Goal: Task Accomplishment & Management: Manage account settings

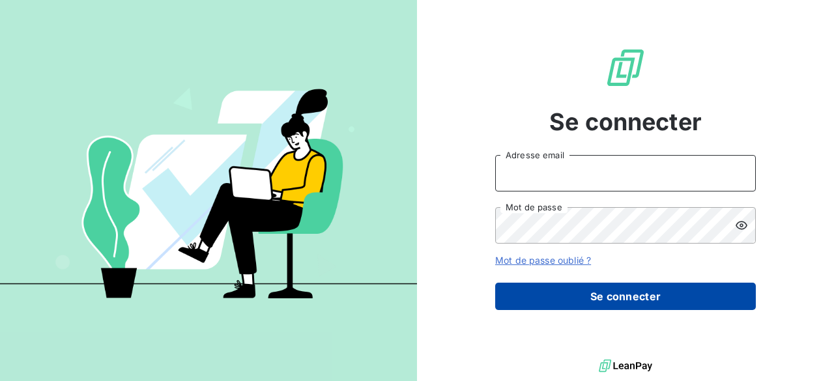
type input "[PERSON_NAME][EMAIL_ADDRESS][DOMAIN_NAME]"
click at [628, 291] on button "Se connecter" at bounding box center [625, 296] width 261 height 27
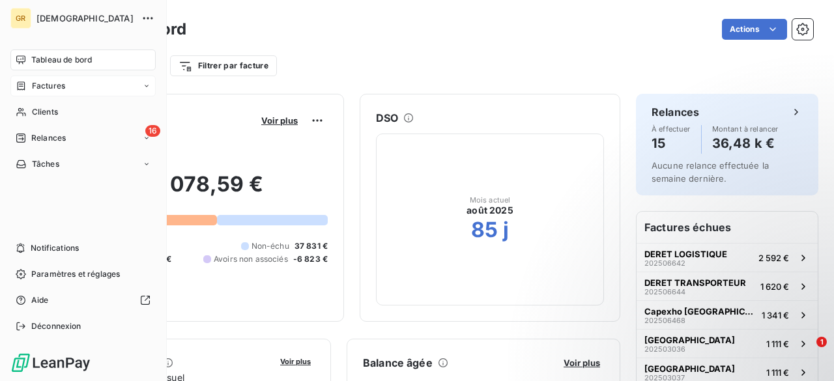
click at [44, 89] on span "Factures" at bounding box center [48, 86] width 33 height 12
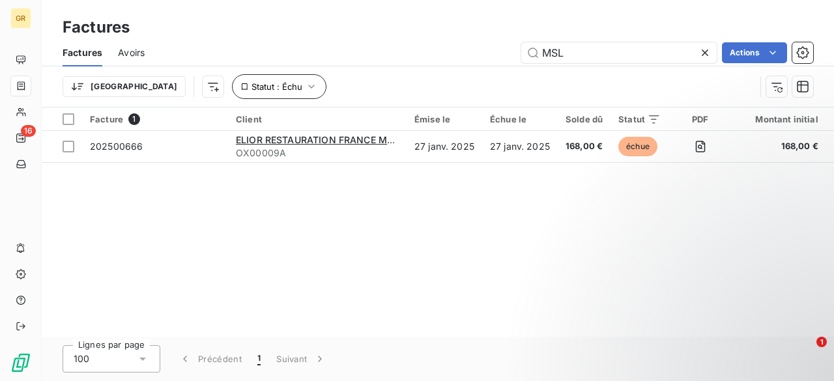
type input "MSL"
click at [233, 79] on button "Statut : Échu" at bounding box center [279, 86] width 94 height 25
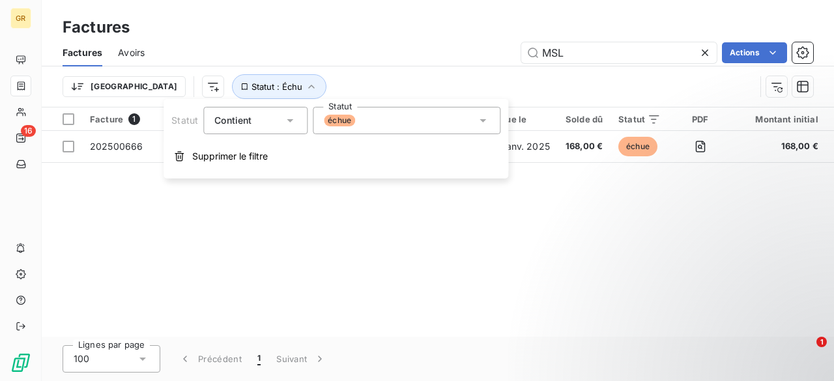
click at [410, 123] on div "échue" at bounding box center [407, 120] width 188 height 27
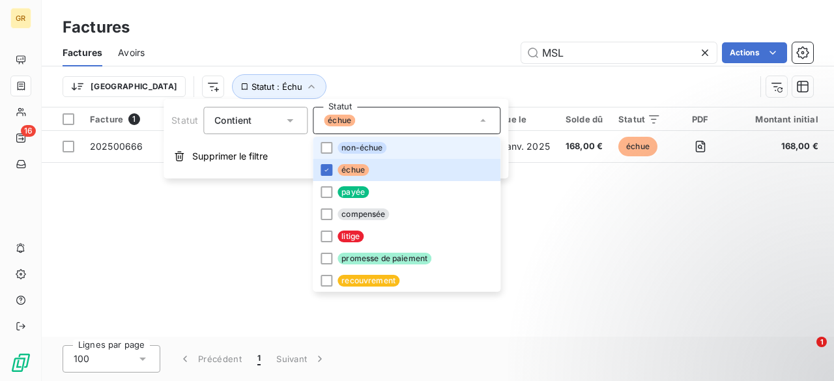
click at [365, 153] on span "non-échue" at bounding box center [361, 148] width 49 height 12
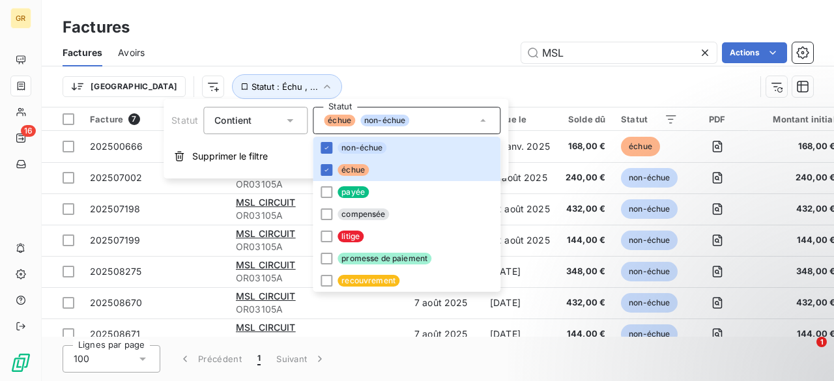
click at [405, 40] on div "Factures Avoirs MSL Actions" at bounding box center [438, 52] width 792 height 27
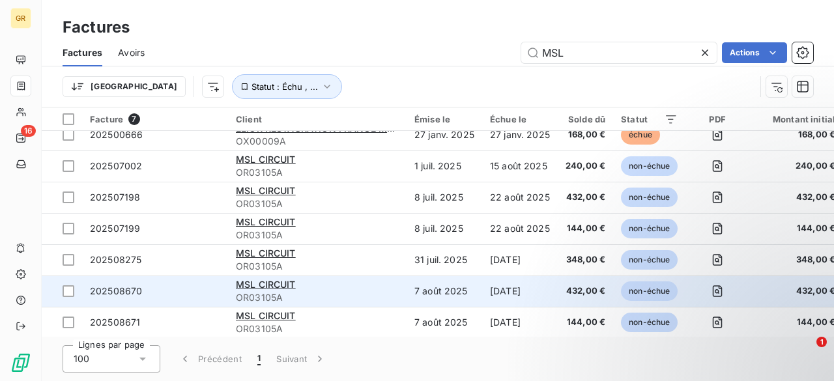
scroll to position [18, 0]
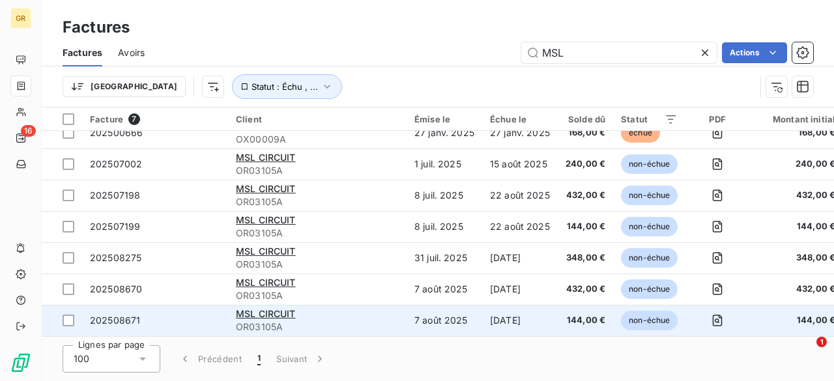
click at [475, 321] on td "7 août 2025" at bounding box center [444, 320] width 76 height 31
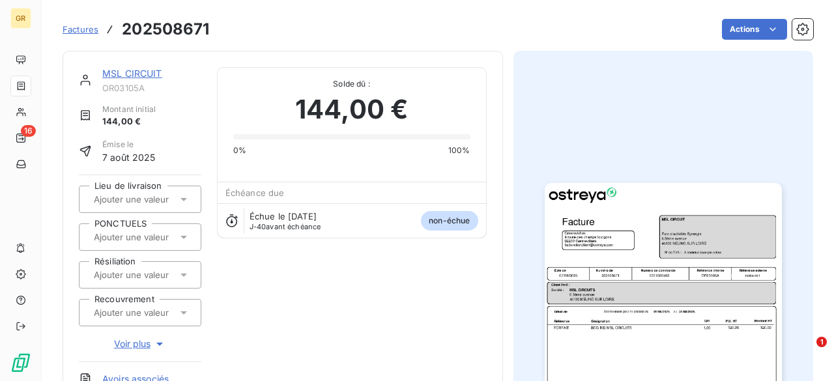
click at [595, 236] on img "button" at bounding box center [662, 350] width 237 height 335
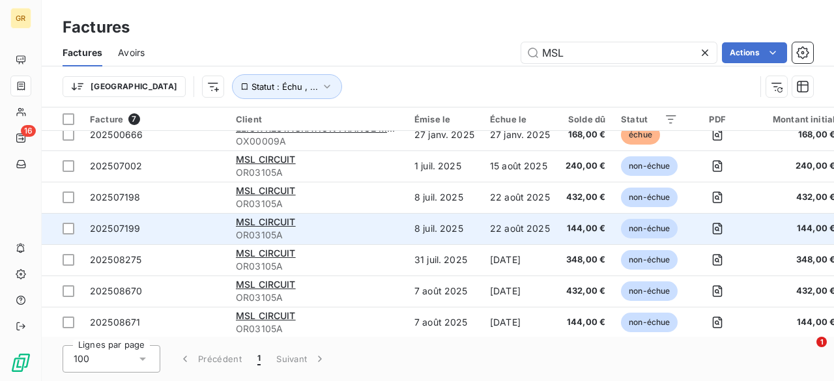
scroll to position [18, 0]
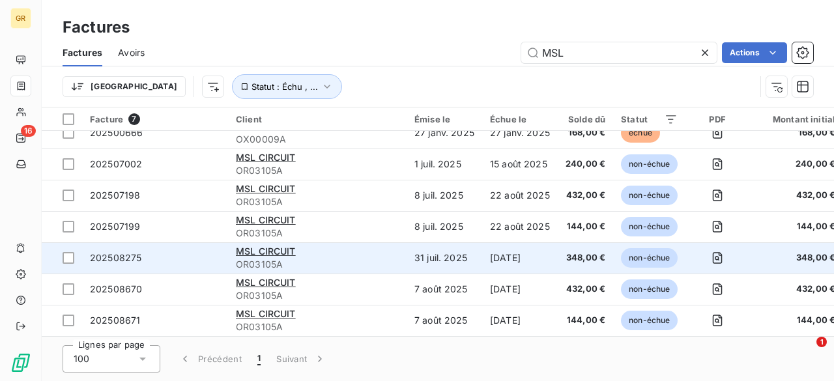
click at [411, 259] on td "31 juil. 2025" at bounding box center [444, 257] width 76 height 31
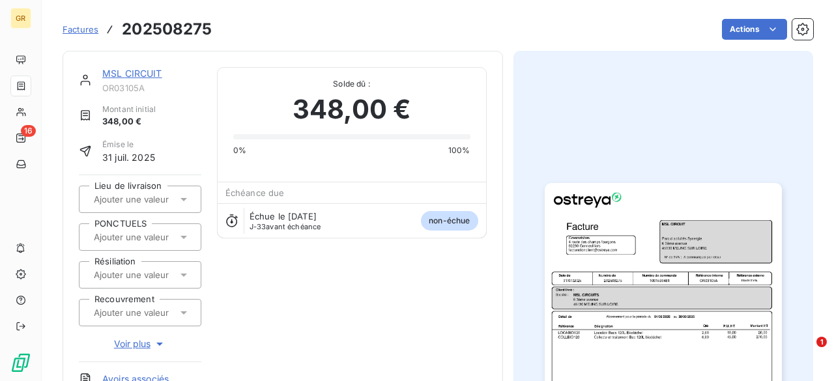
click at [622, 356] on img "button" at bounding box center [662, 350] width 237 height 335
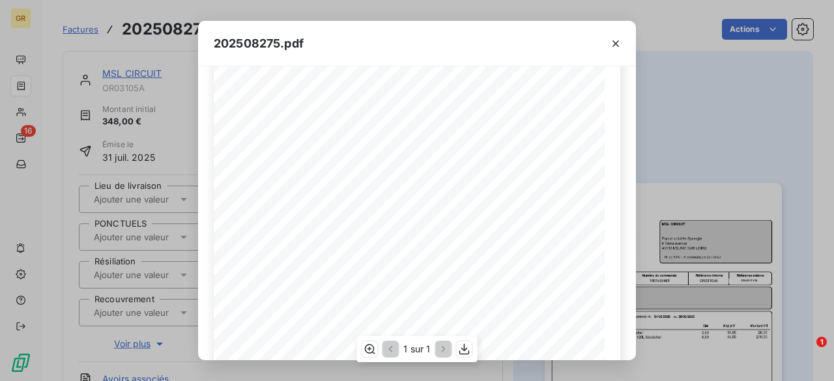
scroll to position [130, 0]
click at [735, 120] on div "202508275.pdf Référence interne Numéro de Date de Numéro de commande Référence …" at bounding box center [417, 190] width 834 height 381
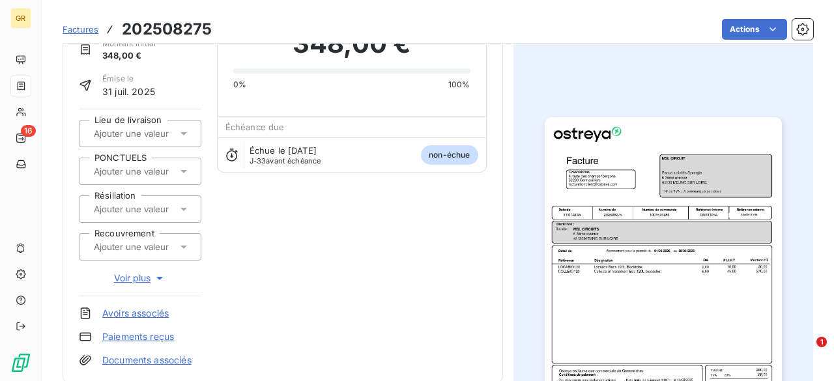
scroll to position [0, 0]
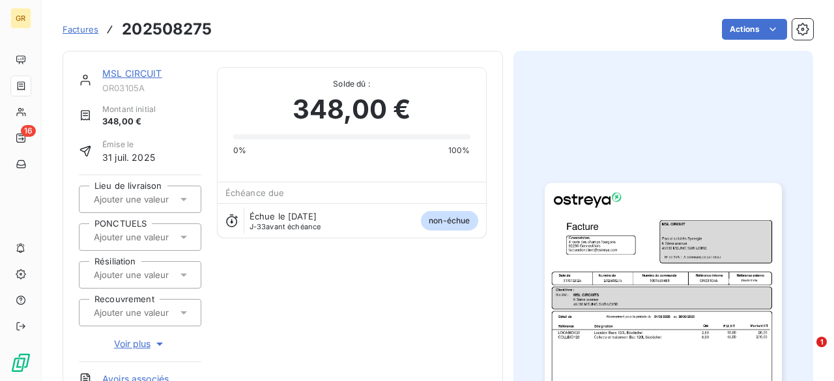
click at [550, 277] on img "button" at bounding box center [662, 350] width 237 height 335
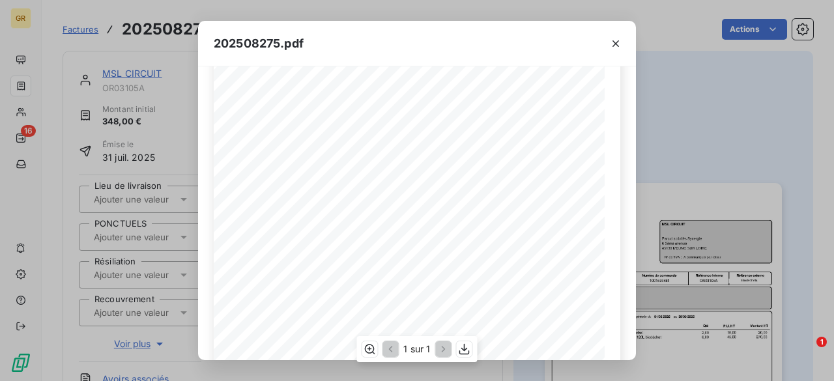
scroll to position [289, 0]
click at [468, 350] on icon "button" at bounding box center [464, 349] width 13 height 13
click at [697, 156] on div "202508275.pdf Référence interne Numéro de Date de Numéro de commande Référence …" at bounding box center [417, 190] width 834 height 381
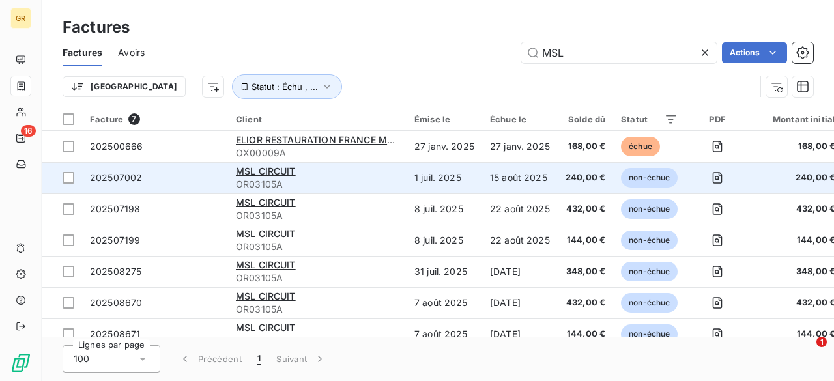
click at [447, 181] on td "1 juil. 2025" at bounding box center [444, 177] width 76 height 31
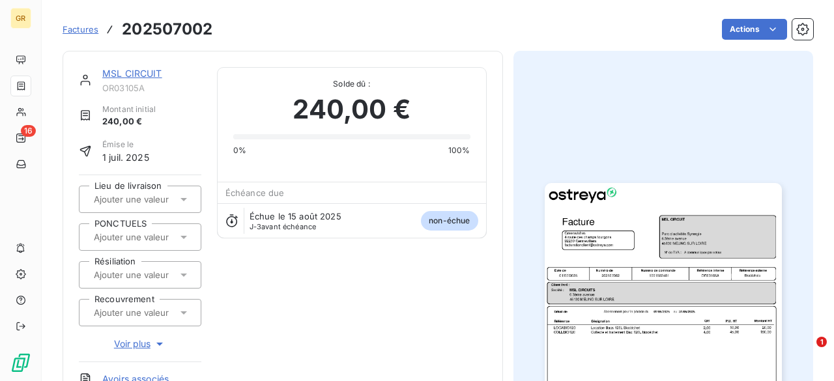
click at [627, 326] on img "button" at bounding box center [662, 350] width 237 height 335
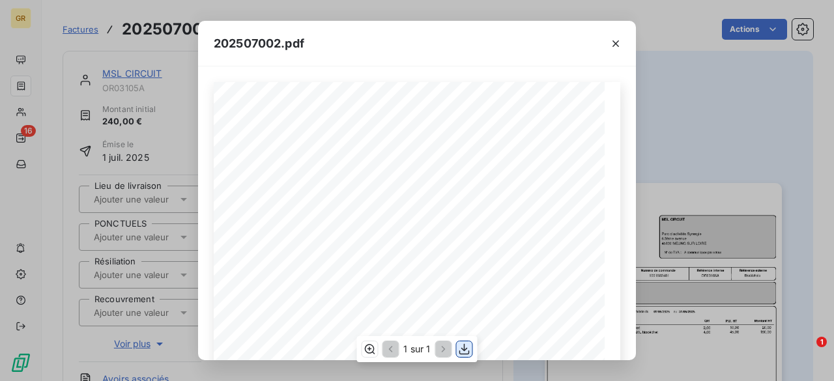
click at [466, 352] on icon "button" at bounding box center [464, 349] width 13 height 13
drag, startPoint x: 615, startPoint y: 38, endPoint x: 573, endPoint y: 74, distance: 54.5
click at [615, 38] on icon "button" at bounding box center [615, 43] width 13 height 13
